Goal: Find specific page/section: Find specific page/section

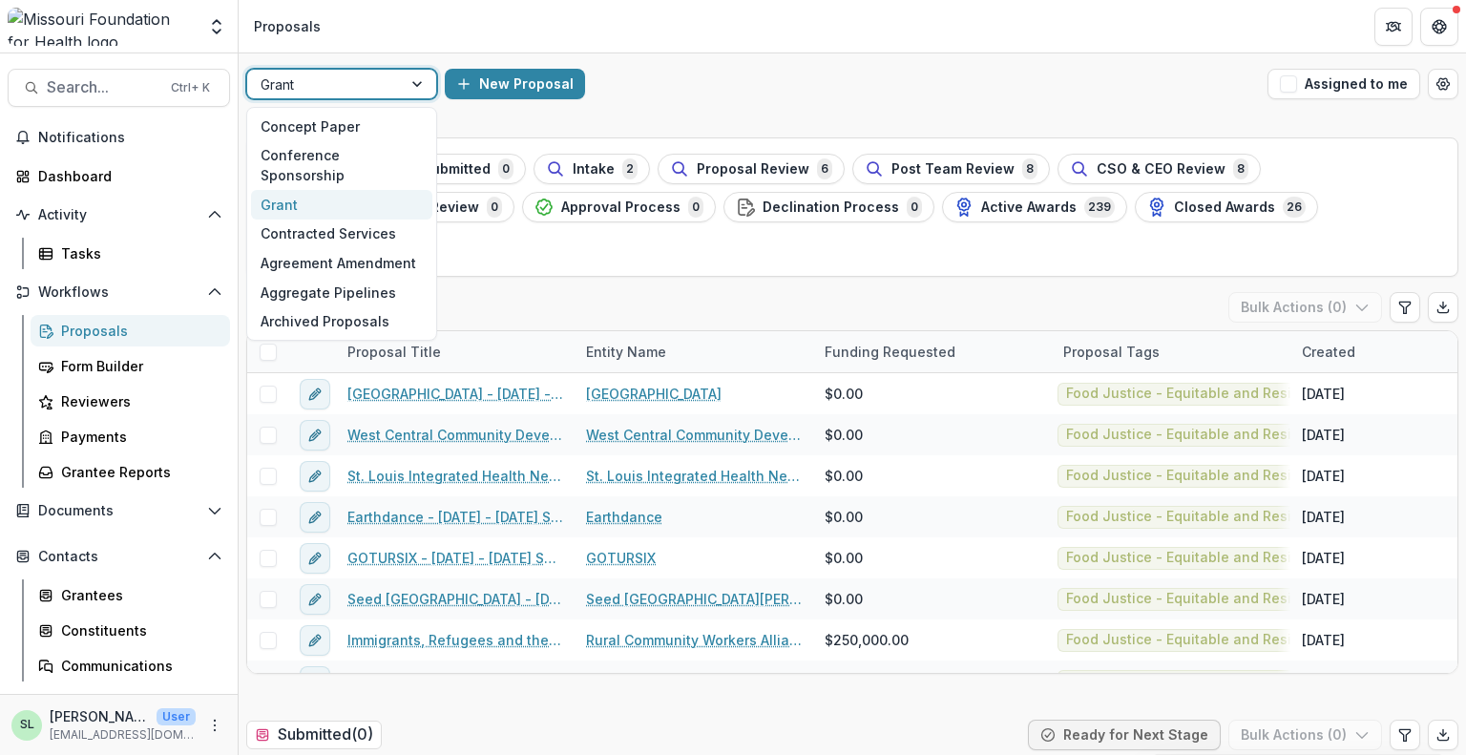
click at [359, 86] on div at bounding box center [325, 85] width 128 height 24
click at [347, 133] on div "Concept Paper" at bounding box center [341, 127] width 181 height 30
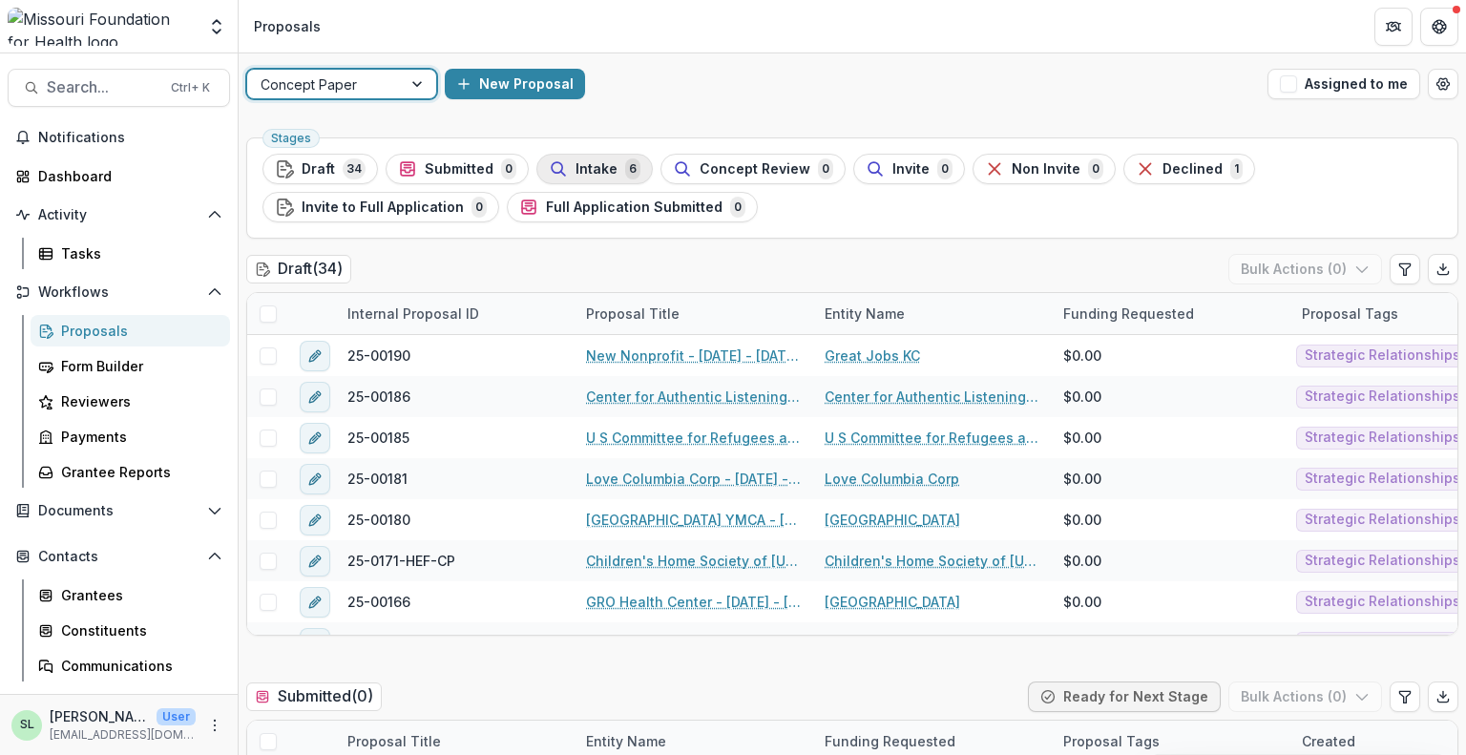
click at [602, 158] on div "Intake 6" at bounding box center [595, 168] width 92 height 21
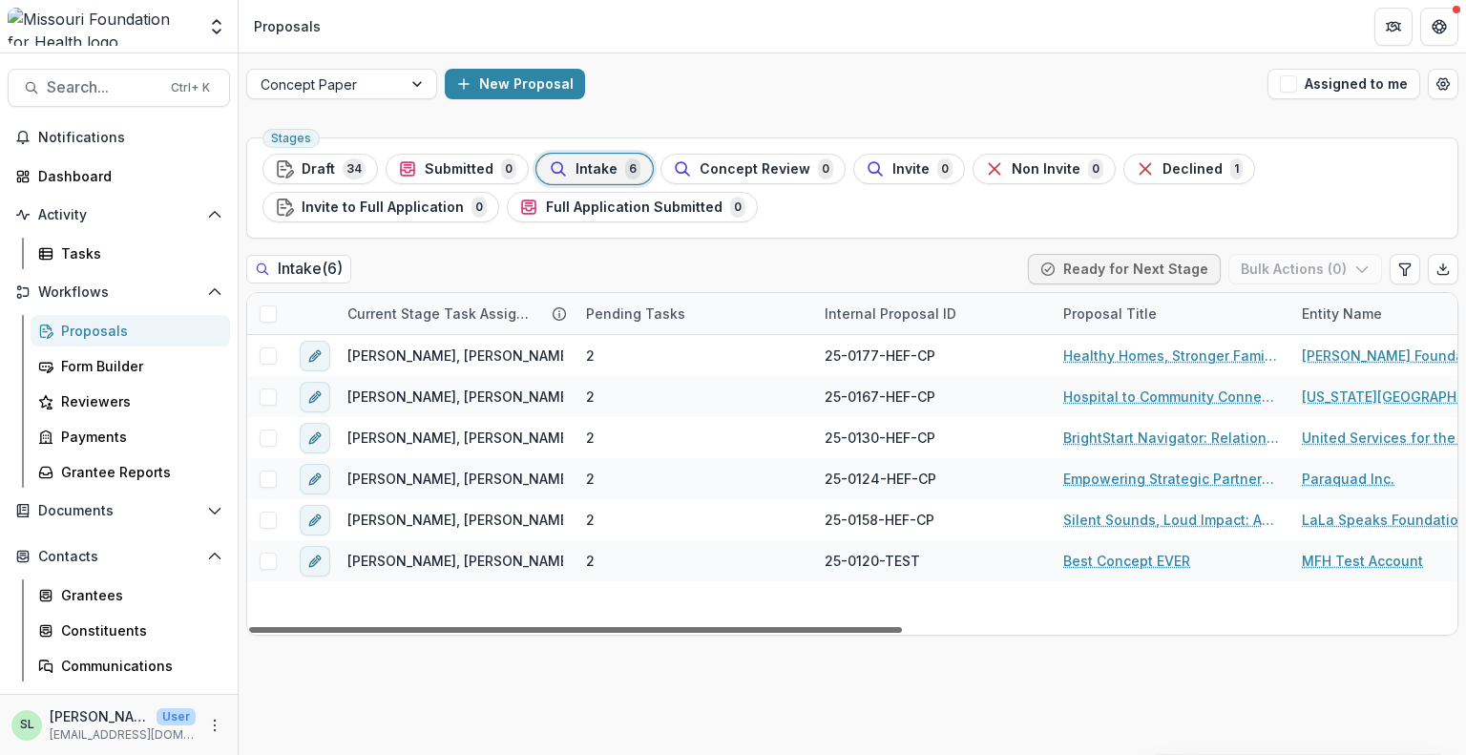
click at [722, 627] on div at bounding box center [575, 630] width 653 height 6
drag, startPoint x: 717, startPoint y: 625, endPoint x: 632, endPoint y: 626, distance: 85.0
click at [632, 627] on div at bounding box center [575, 630] width 653 height 6
click at [327, 155] on button "Draft 34" at bounding box center [319, 169] width 115 height 31
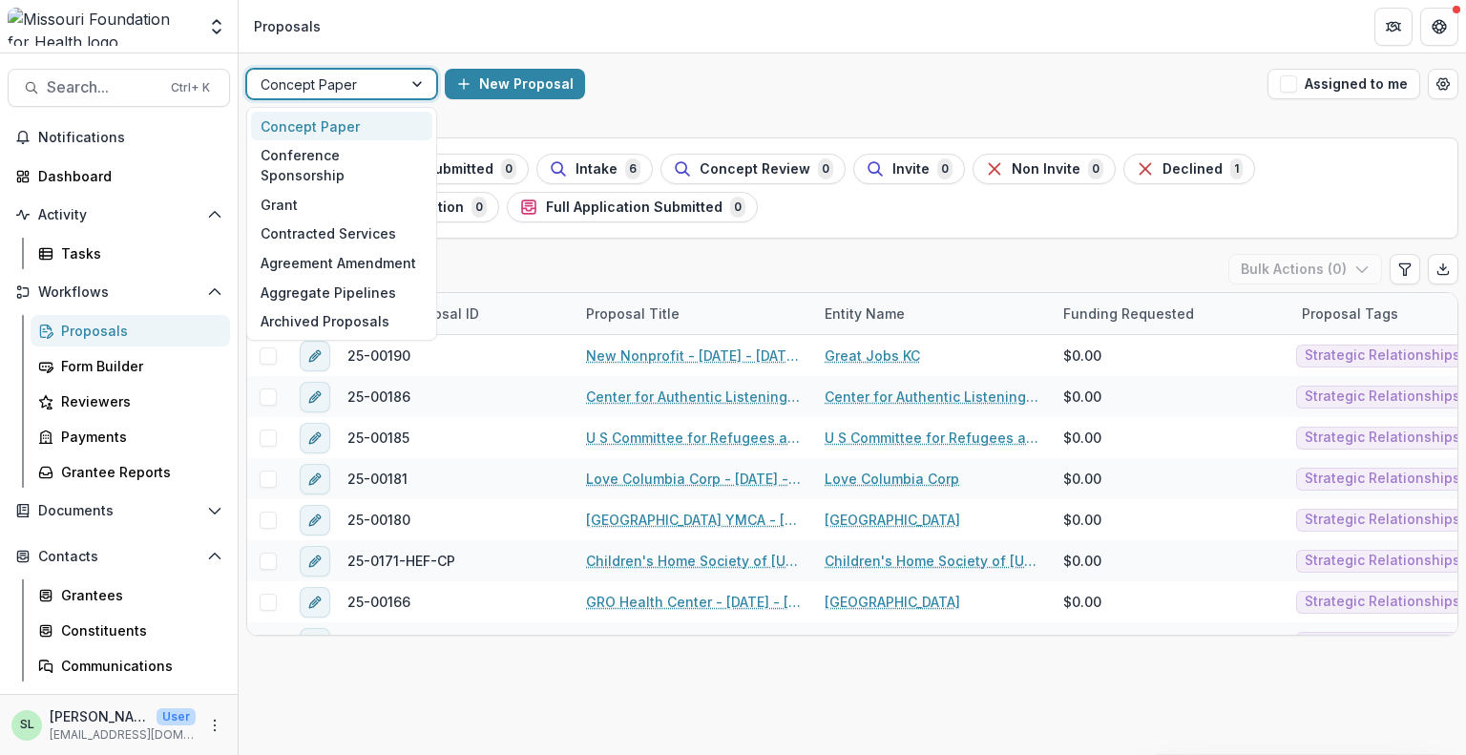
click at [409, 82] on div at bounding box center [419, 84] width 34 height 29
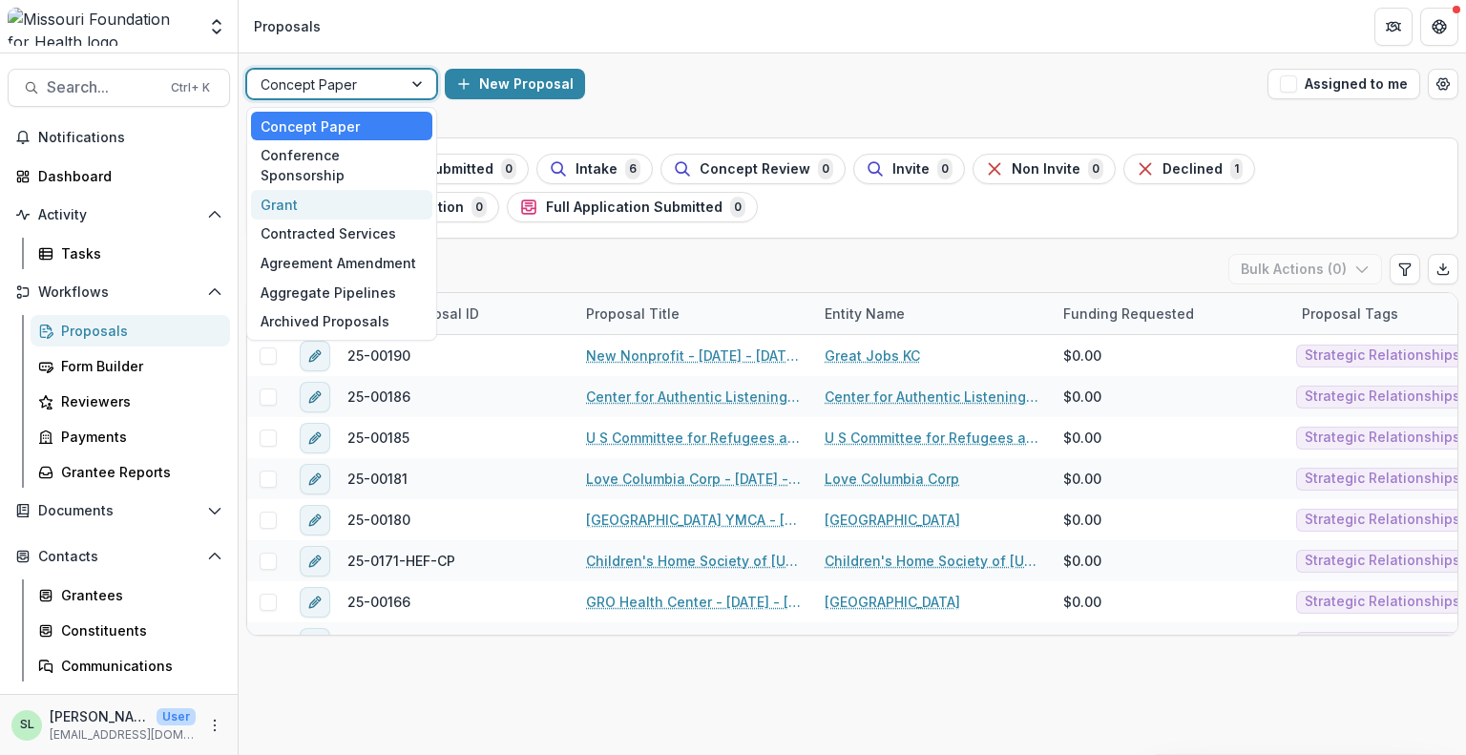
click at [304, 190] on div "Grant" at bounding box center [341, 205] width 181 height 30
